Goal: Transaction & Acquisition: Purchase product/service

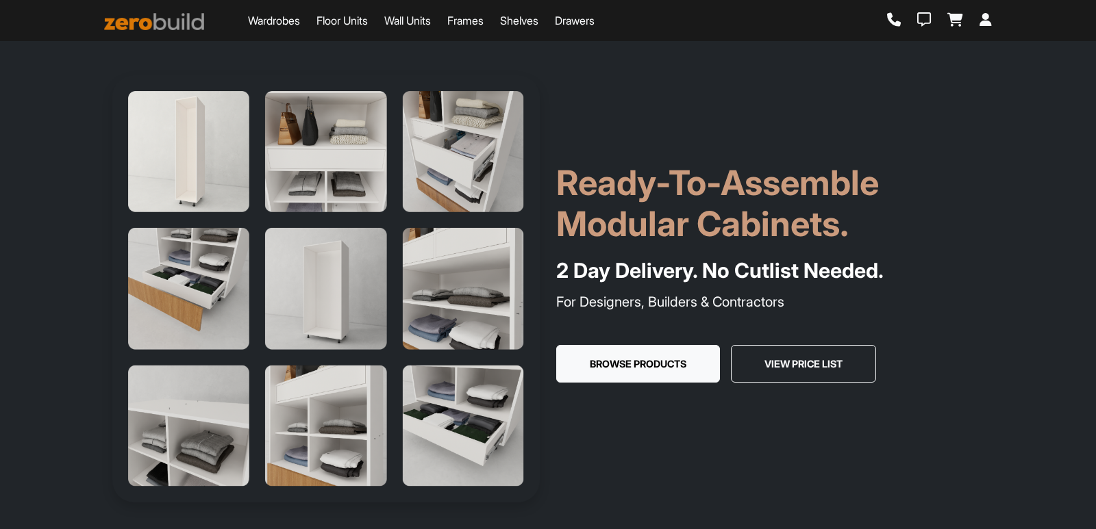
scroll to position [137, 0]
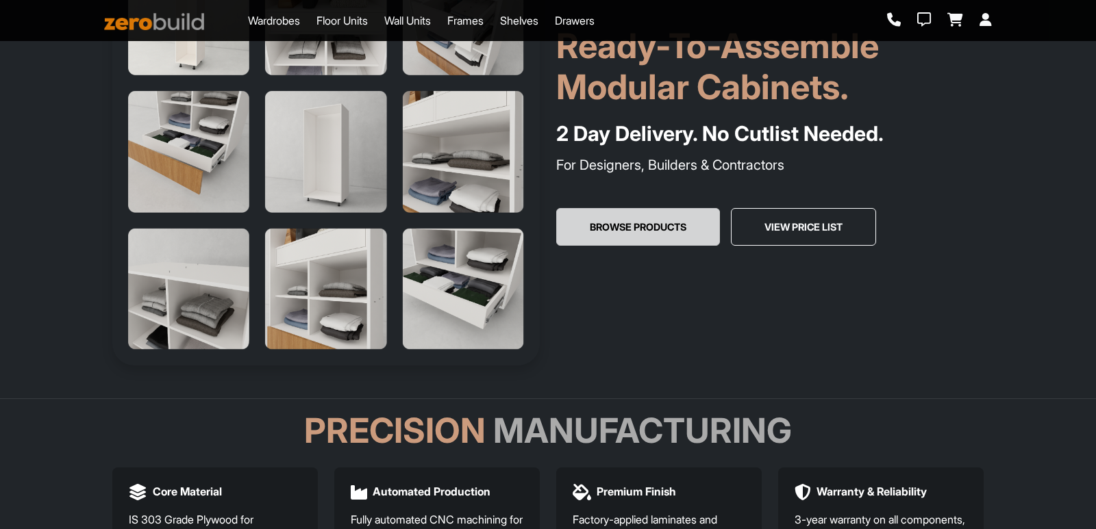
click at [616, 214] on button "Browse Products" at bounding box center [638, 227] width 164 height 38
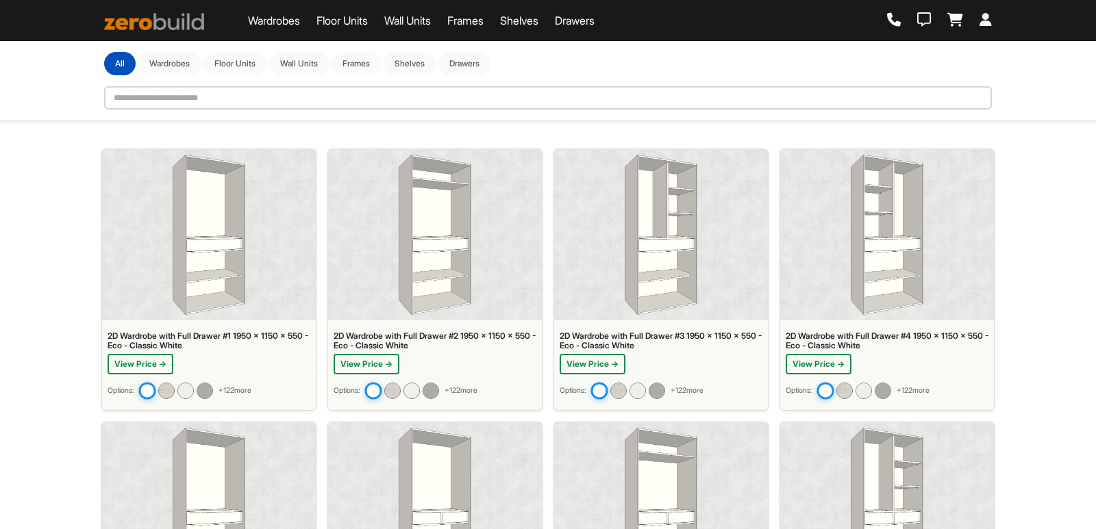
click at [171, 271] on div at bounding box center [209, 234] width 214 height 171
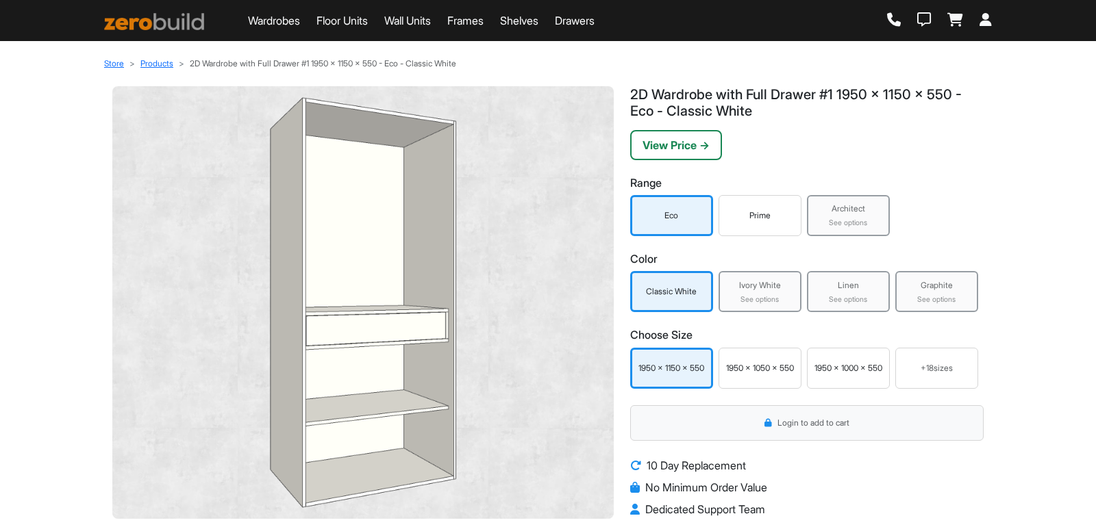
drag, startPoint x: 415, startPoint y: 21, endPoint x: 390, endPoint y: 25, distance: 24.9
click at [414, 22] on link "Wall Units" at bounding box center [407, 20] width 47 height 16
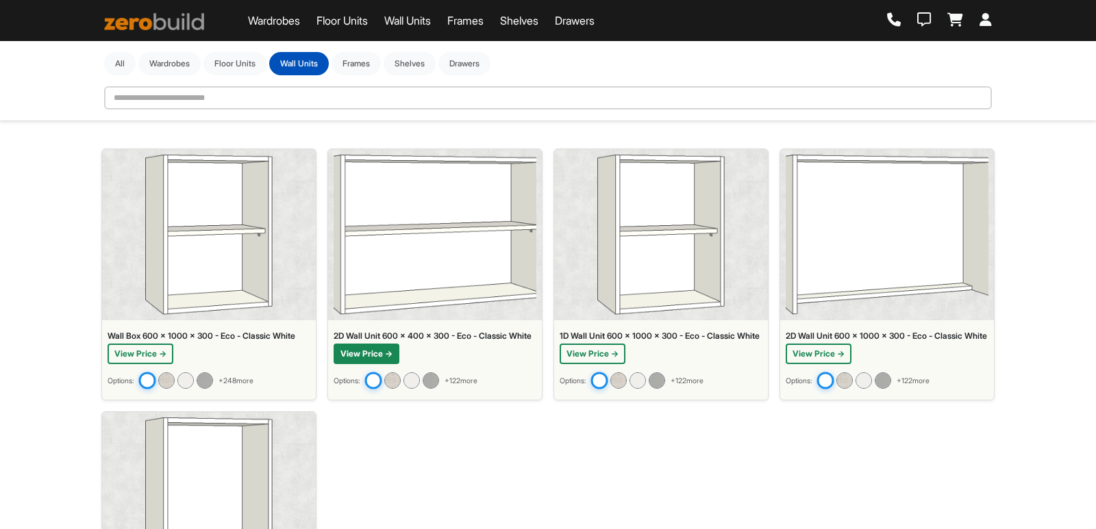
click at [384, 364] on button "View Price →" at bounding box center [367, 354] width 66 height 21
click at [170, 69] on button "Wardrobes" at bounding box center [169, 62] width 62 height 23
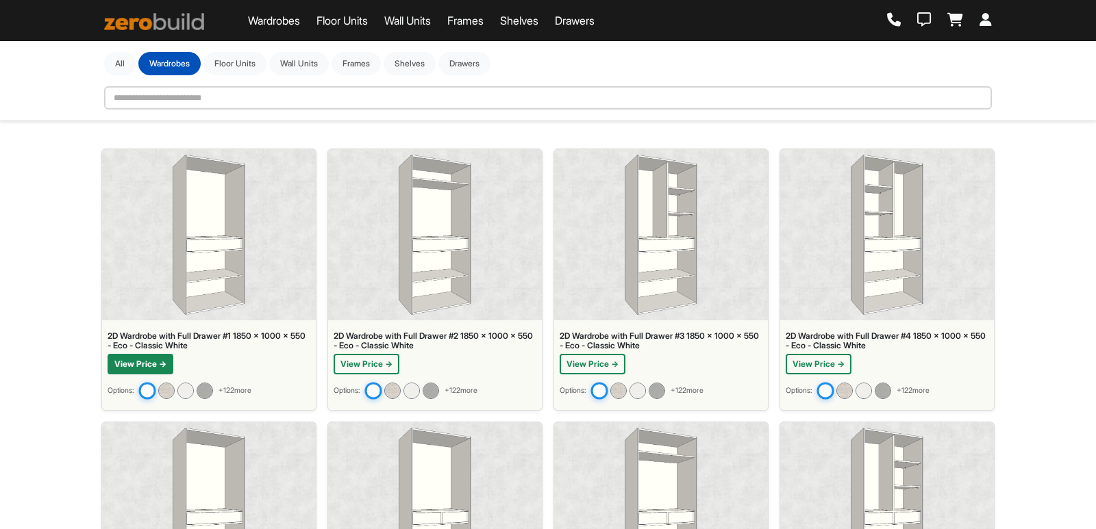
click at [158, 360] on button "View Price →" at bounding box center [141, 364] width 66 height 21
click at [210, 284] on img at bounding box center [209, 235] width 73 height 160
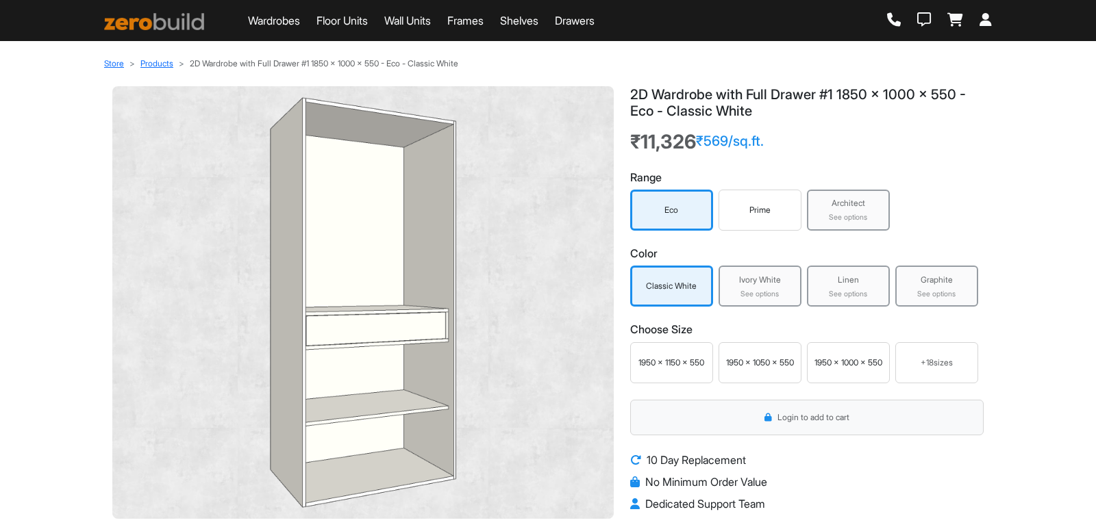
click at [938, 363] on div "+ 18 sizes" at bounding box center [936, 363] width 71 height 12
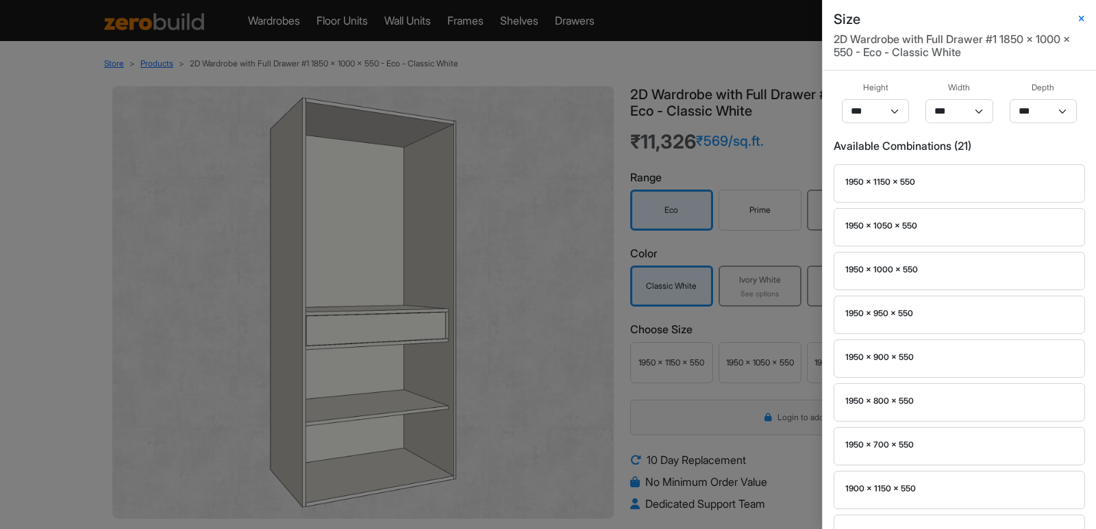
click at [564, 336] on div "Size 2D Wardrobe with Full Drawer #1 1850 x 1000 x 550 - Eco - Classic White He…" at bounding box center [548, 264] width 1096 height 529
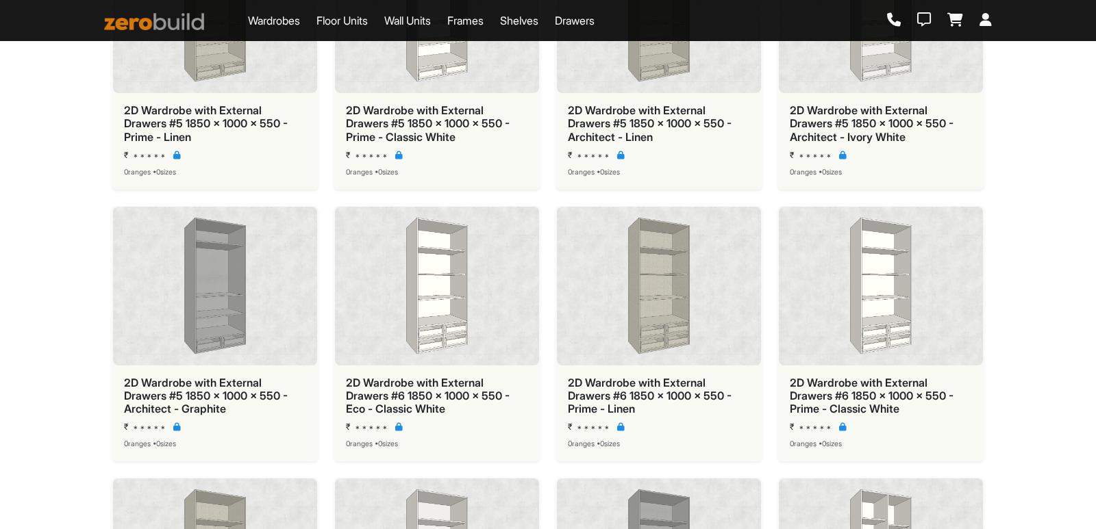
scroll to position [4041, 0]
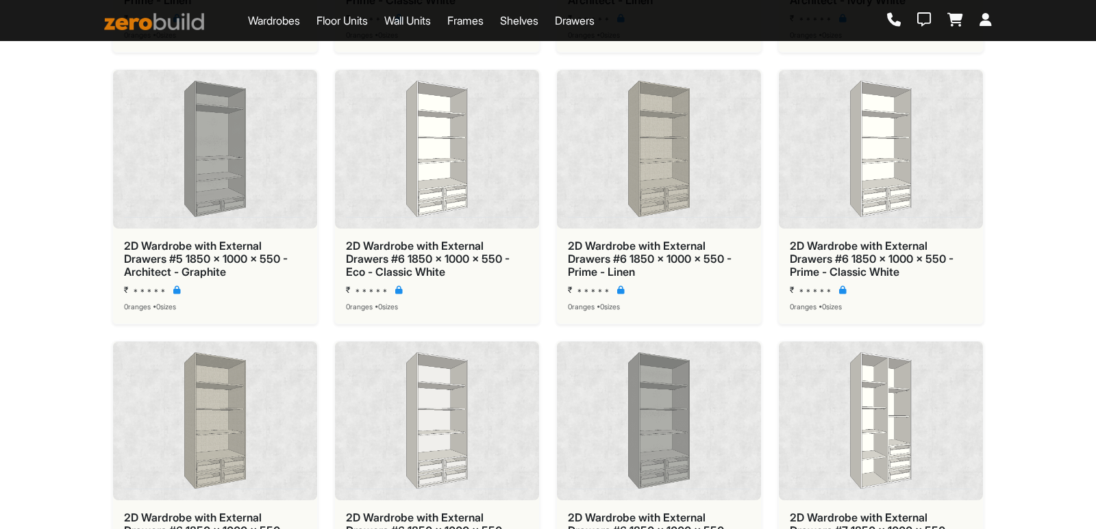
click at [243, 197] on img at bounding box center [215, 149] width 182 height 137
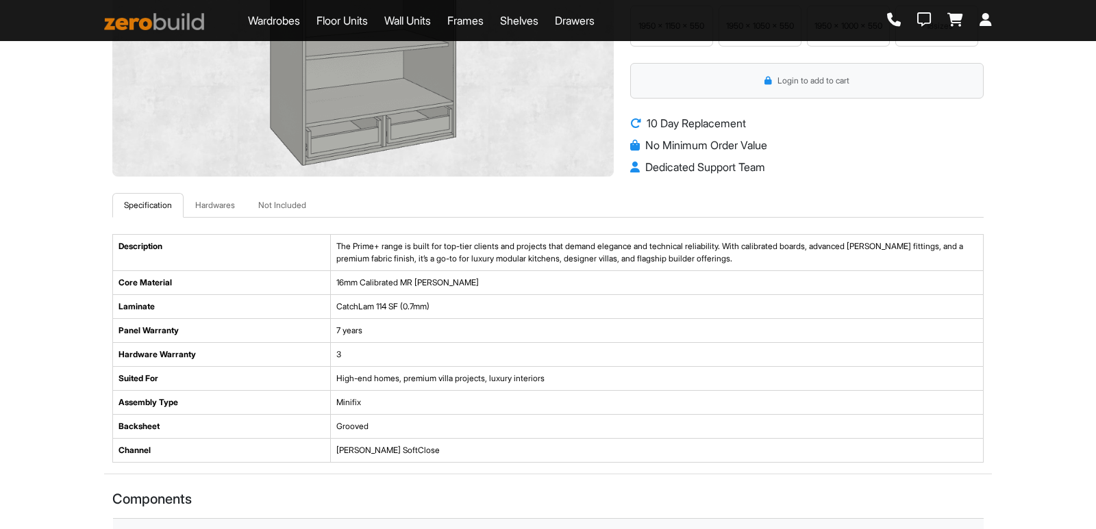
scroll to position [68, 0]
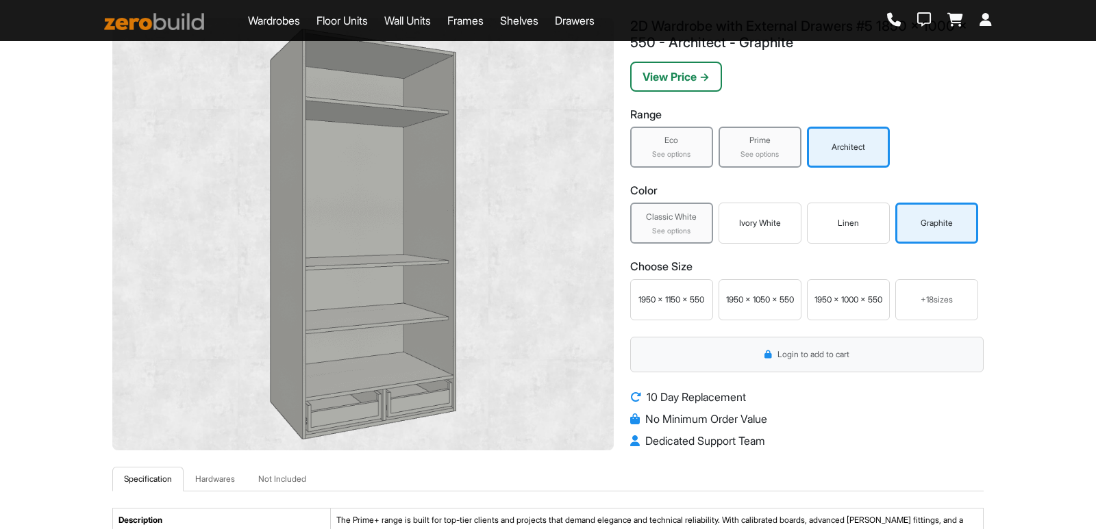
click at [682, 155] on div "See options" at bounding box center [671, 154] width 75 height 11
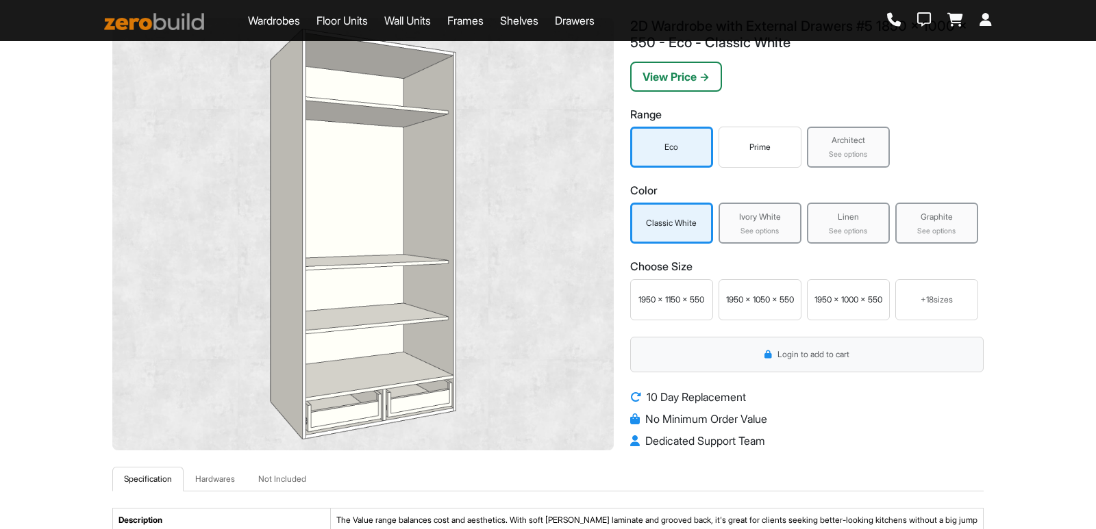
click at [751, 149] on div "Prime" at bounding box center [760, 147] width 76 height 12
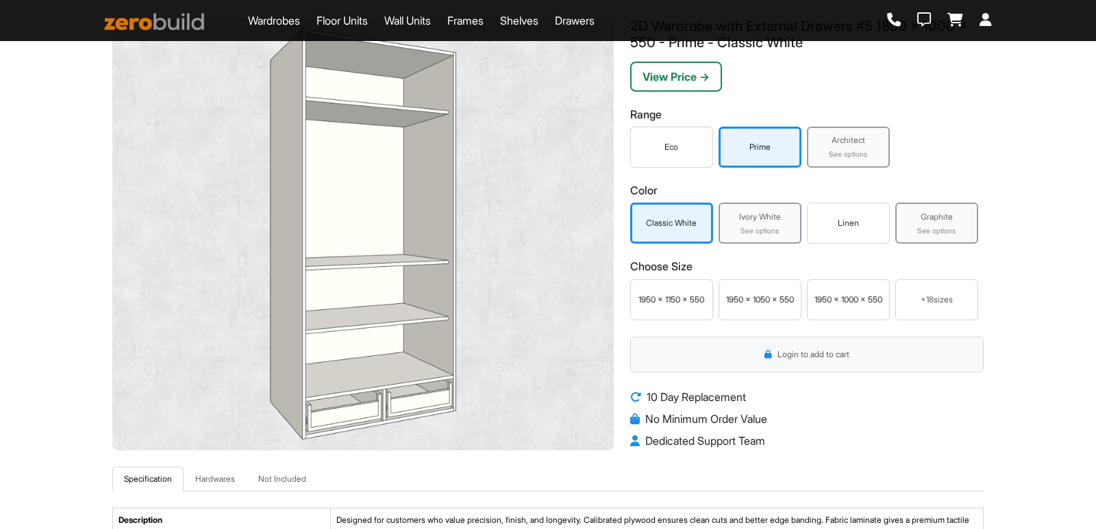
click at [836, 146] on div "Architect" at bounding box center [848, 140] width 75 height 12
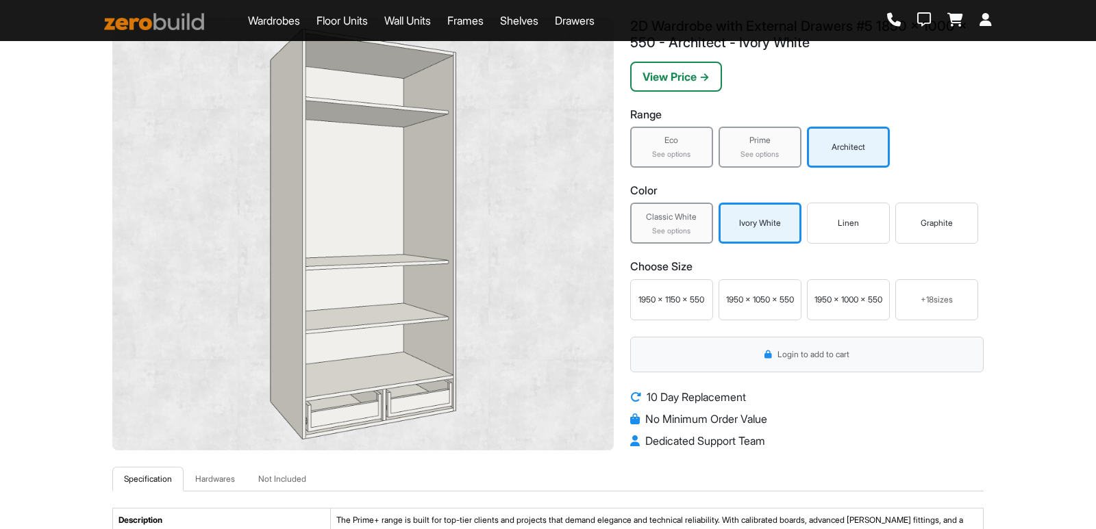
click at [771, 364] on div "Login to add to cart" at bounding box center [806, 355] width 353 height 36
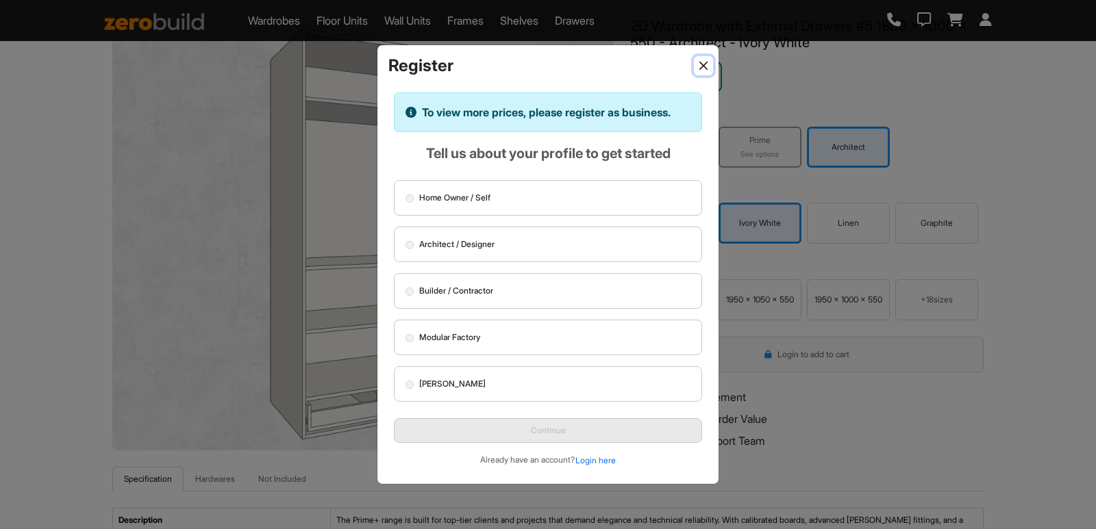
click at [705, 65] on button "Close" at bounding box center [703, 65] width 19 height 19
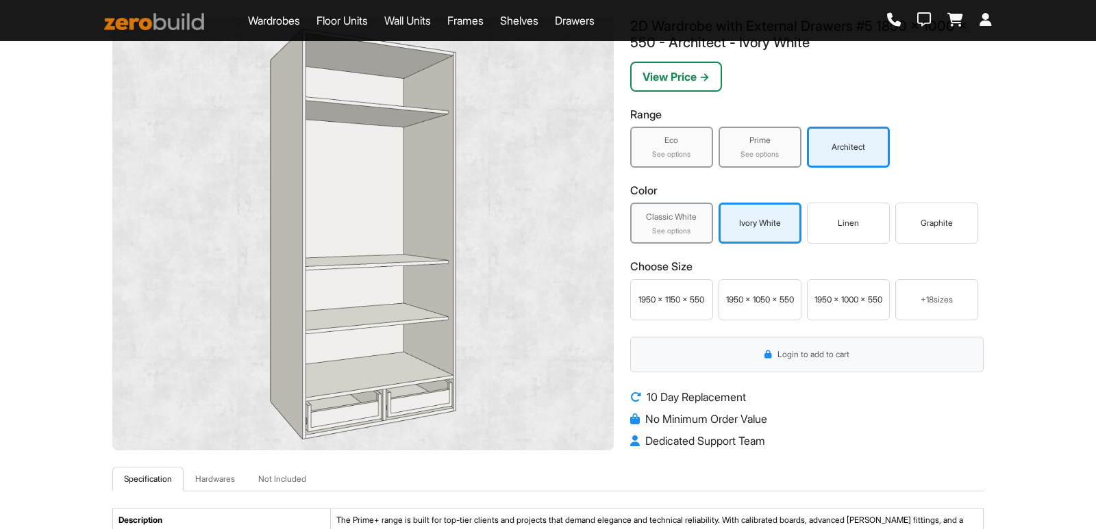
click at [925, 303] on div "+ 18 sizes" at bounding box center [936, 300] width 71 height 12
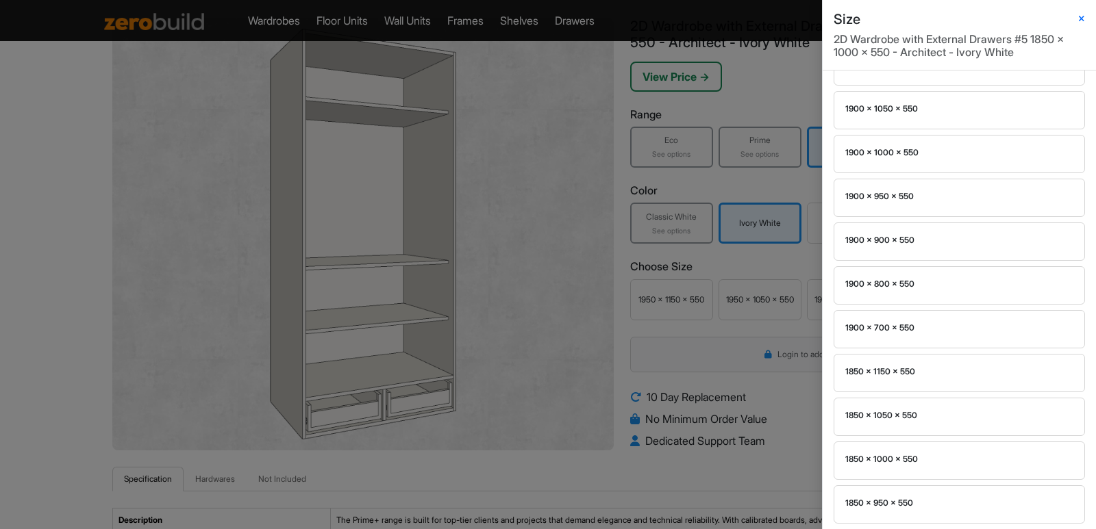
scroll to position [355, 0]
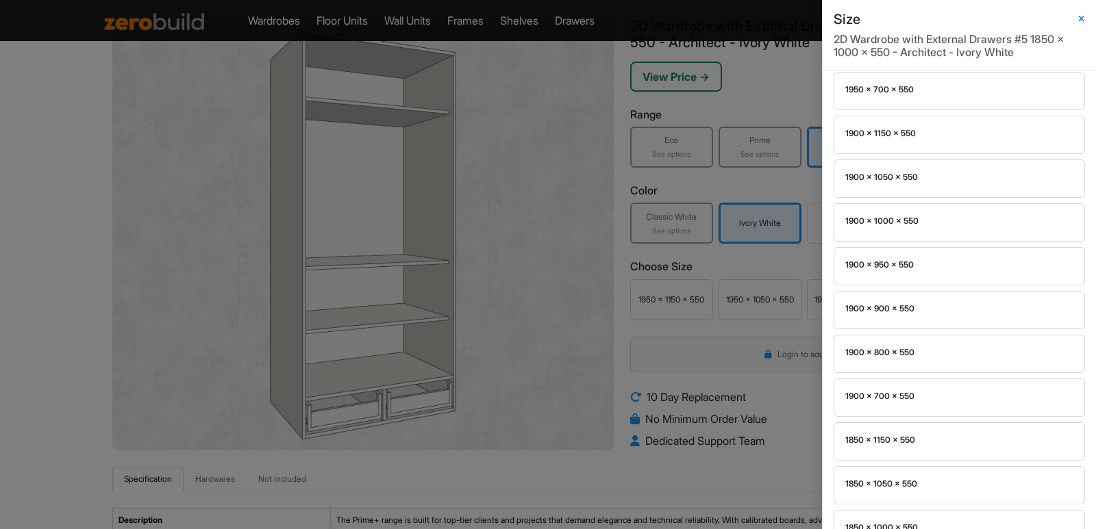
click at [537, 338] on div "Size 2D Wardrobe with External Drawers #5 1850 x 1000 x 550 - Architect - Ivory…" at bounding box center [548, 264] width 1096 height 529
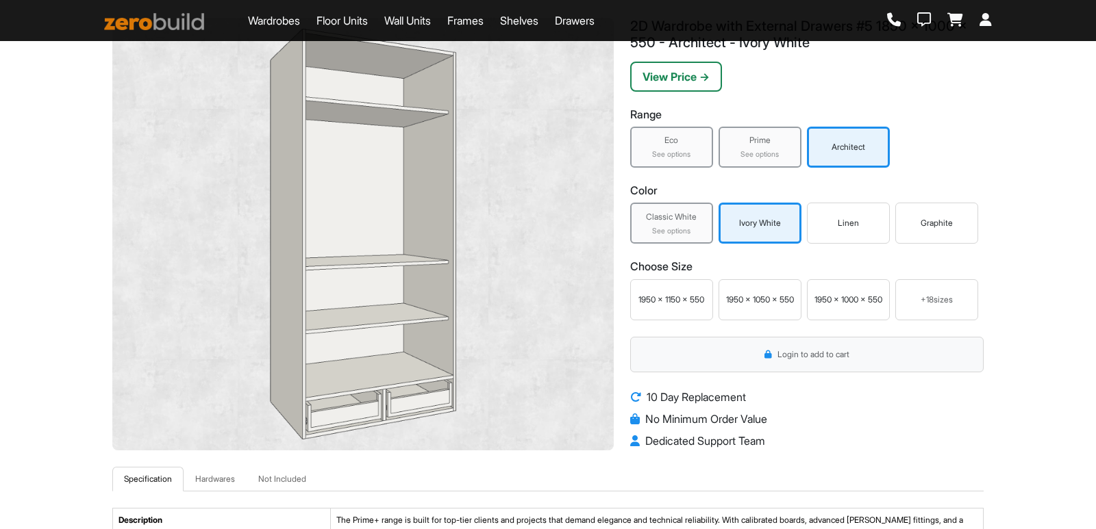
scroll to position [0, 0]
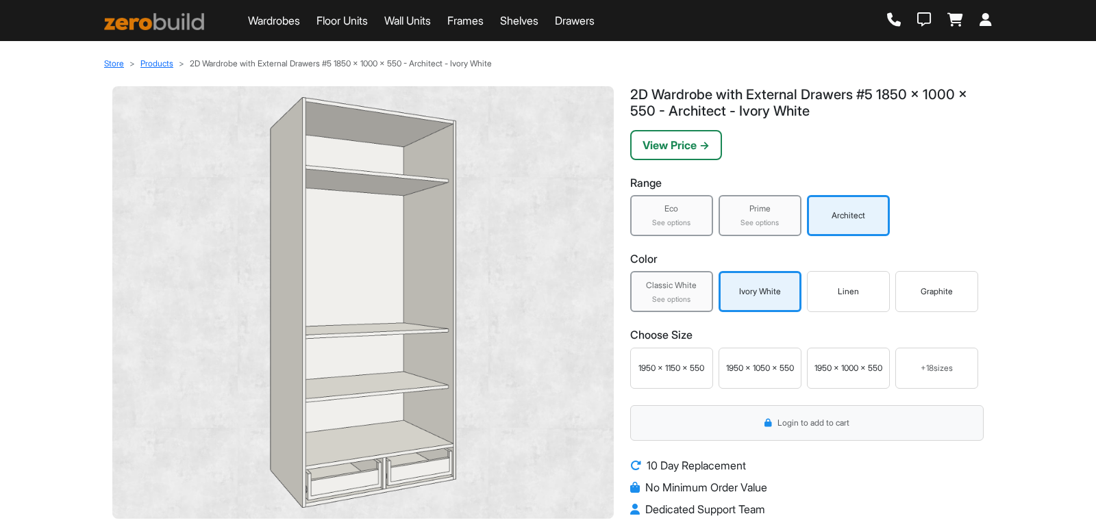
click at [321, 22] on link "Floor Units" at bounding box center [341, 20] width 51 height 16
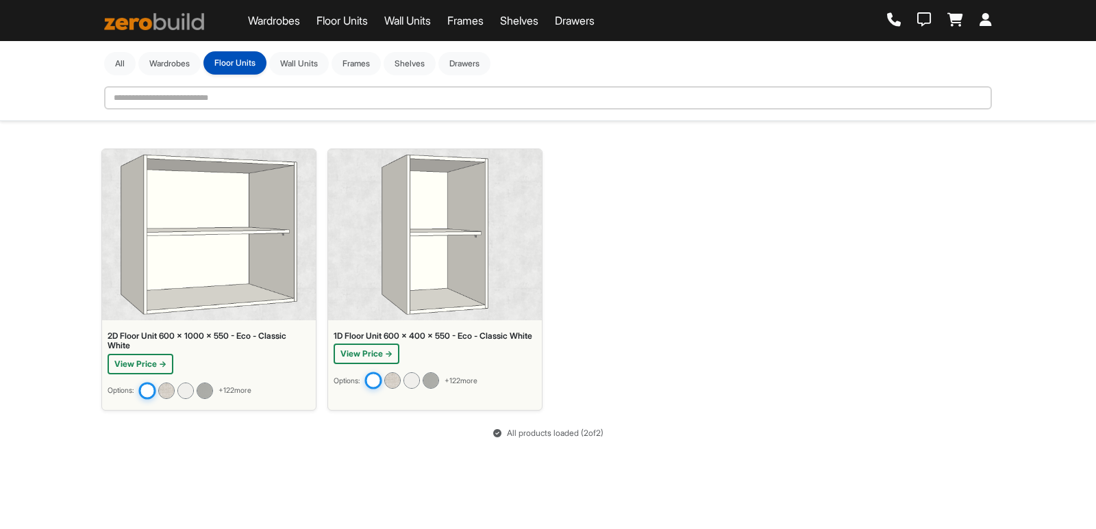
click at [255, 62] on button "Floor Units" at bounding box center [234, 62] width 63 height 23
click at [476, 26] on link "Frames" at bounding box center [465, 20] width 36 height 16
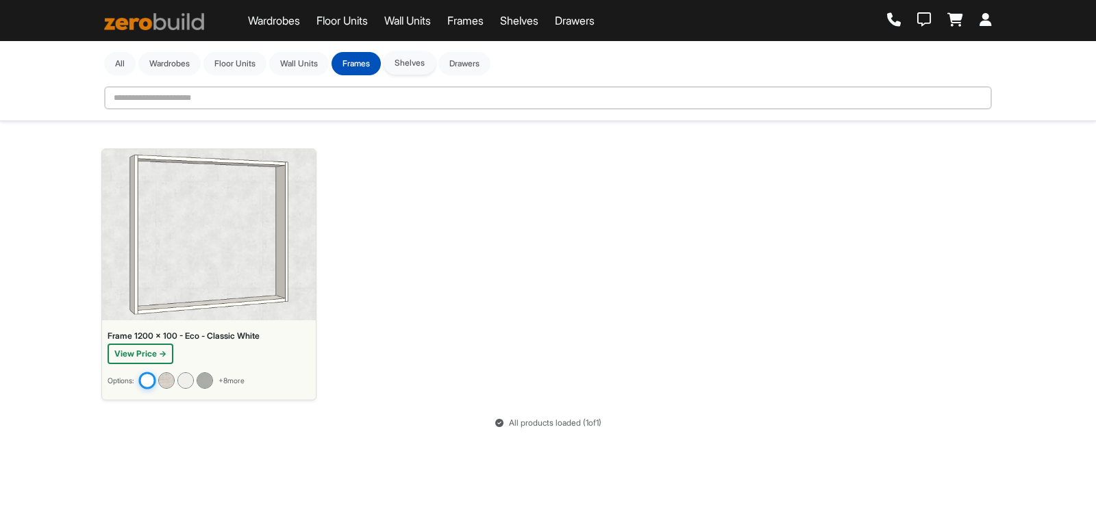
click at [418, 69] on button "Shelves" at bounding box center [410, 62] width 52 height 23
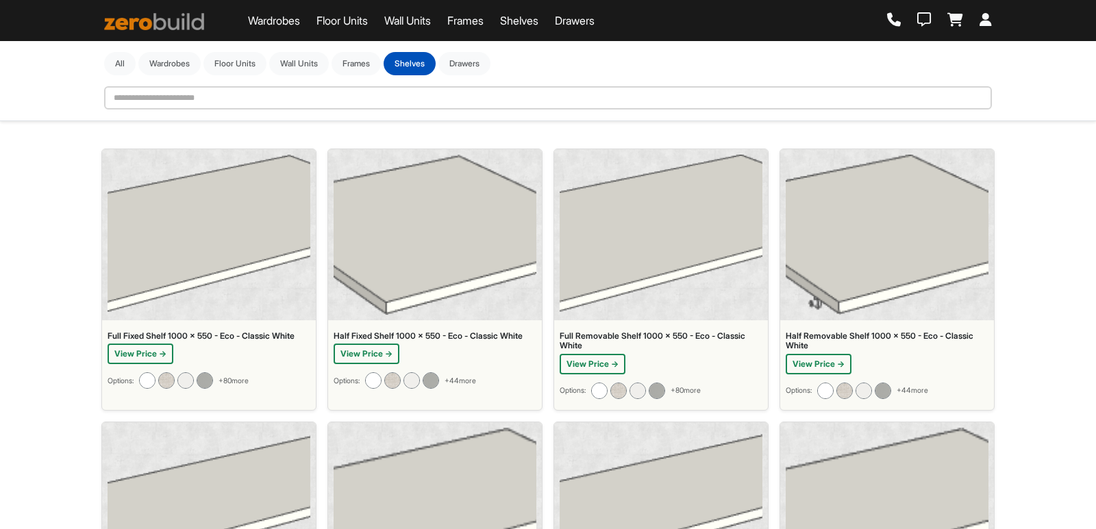
click at [258, 267] on img at bounding box center [209, 235] width 203 height 160
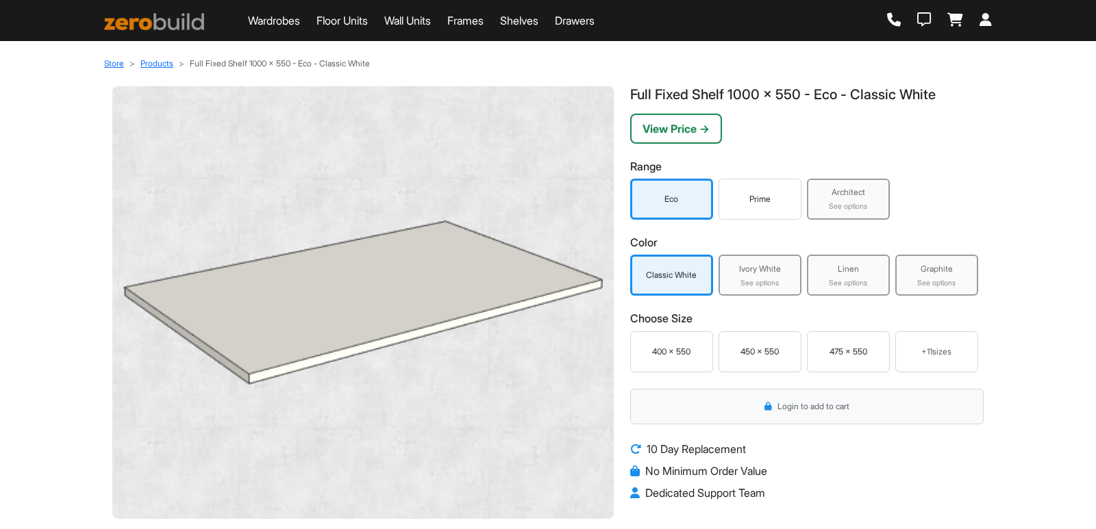
click at [281, 18] on link "Wardrobes" at bounding box center [274, 20] width 52 height 16
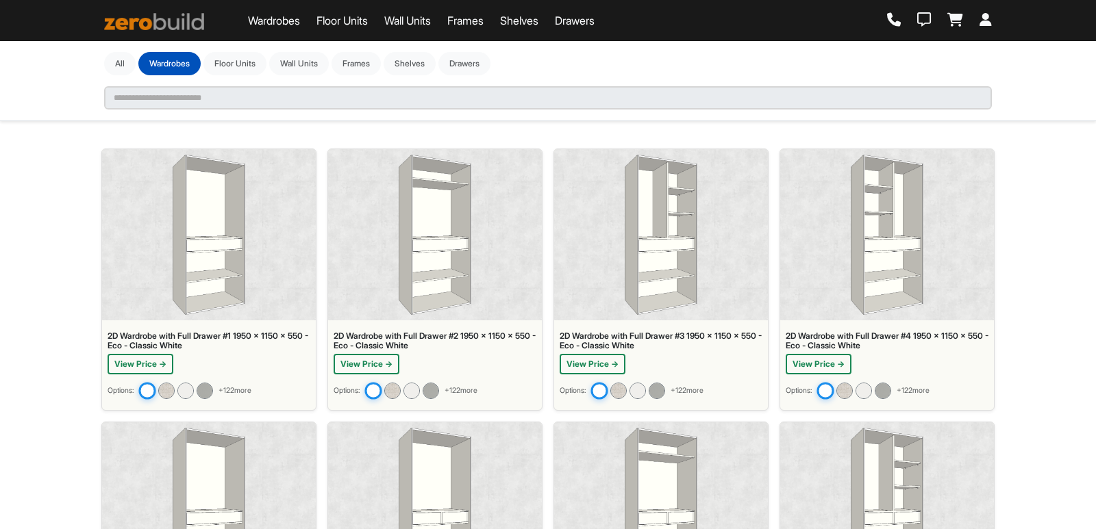
click at [245, 262] on img at bounding box center [209, 235] width 73 height 160
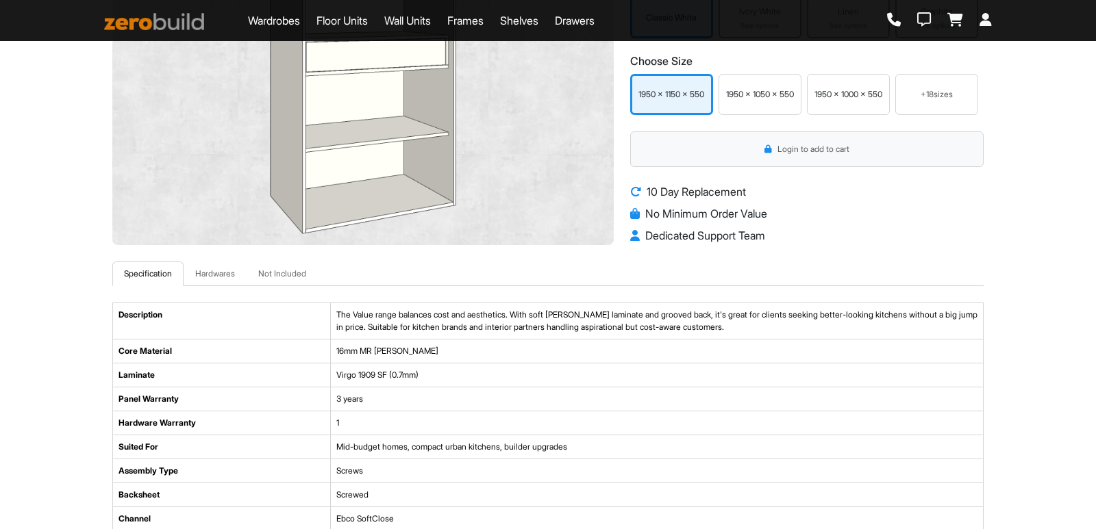
scroll to position [479, 0]
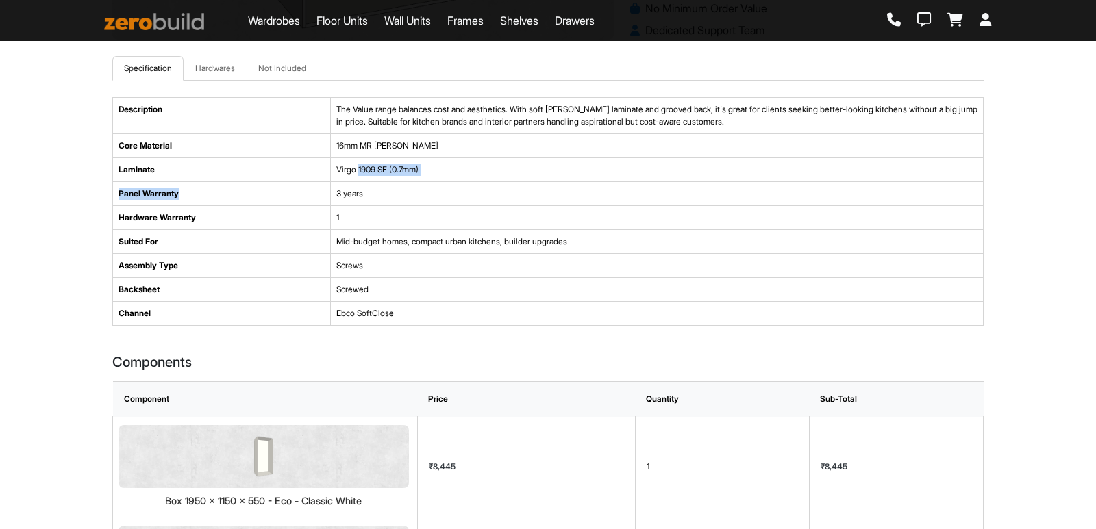
drag, startPoint x: 360, startPoint y: 169, endPoint x: 321, endPoint y: 184, distance: 41.8
click at [321, 184] on tbody "Description The Value range balances cost and aesthetics. With soft pearl white…" at bounding box center [548, 212] width 870 height 228
click at [482, 296] on td "Screwed" at bounding box center [656, 290] width 653 height 24
click at [356, 171] on td "Virgo 1909 SF (0.7mm)" at bounding box center [656, 170] width 653 height 24
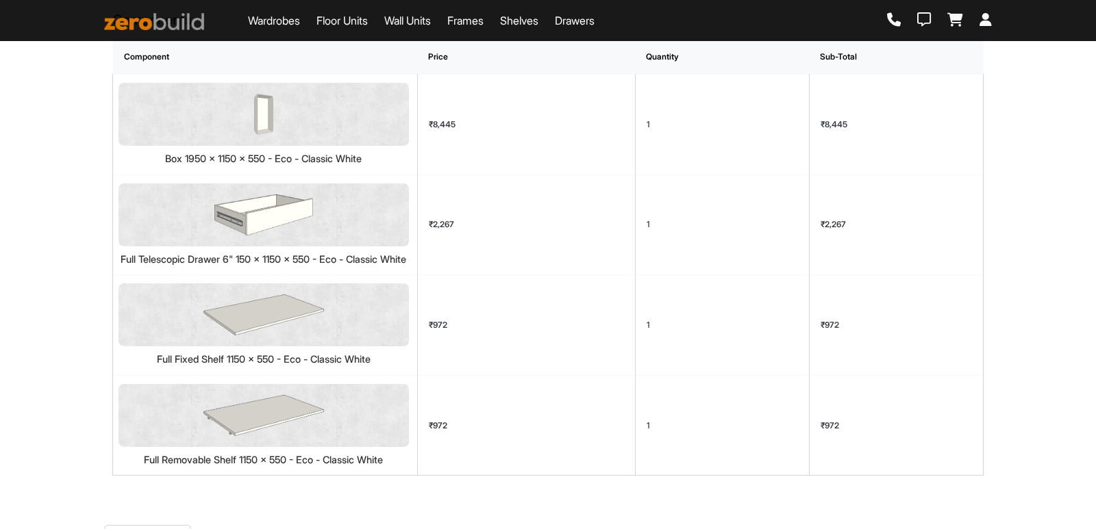
scroll to position [1164, 0]
